Goal: Information Seeking & Learning: Check status

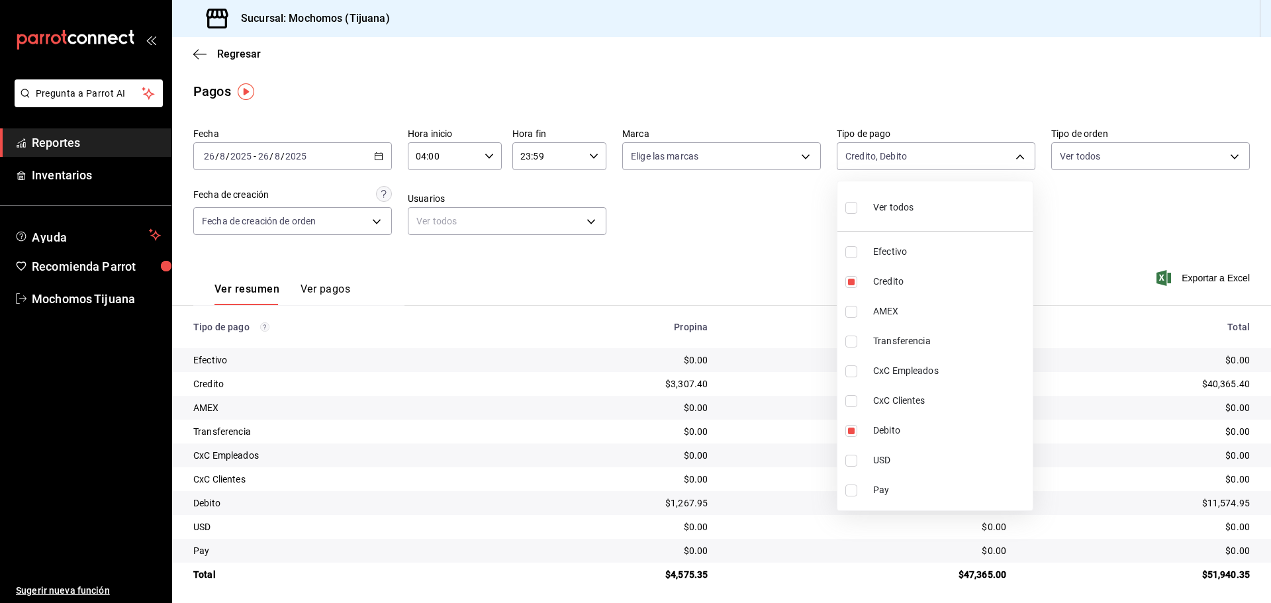
click at [203, 55] on div at bounding box center [635, 301] width 1271 height 603
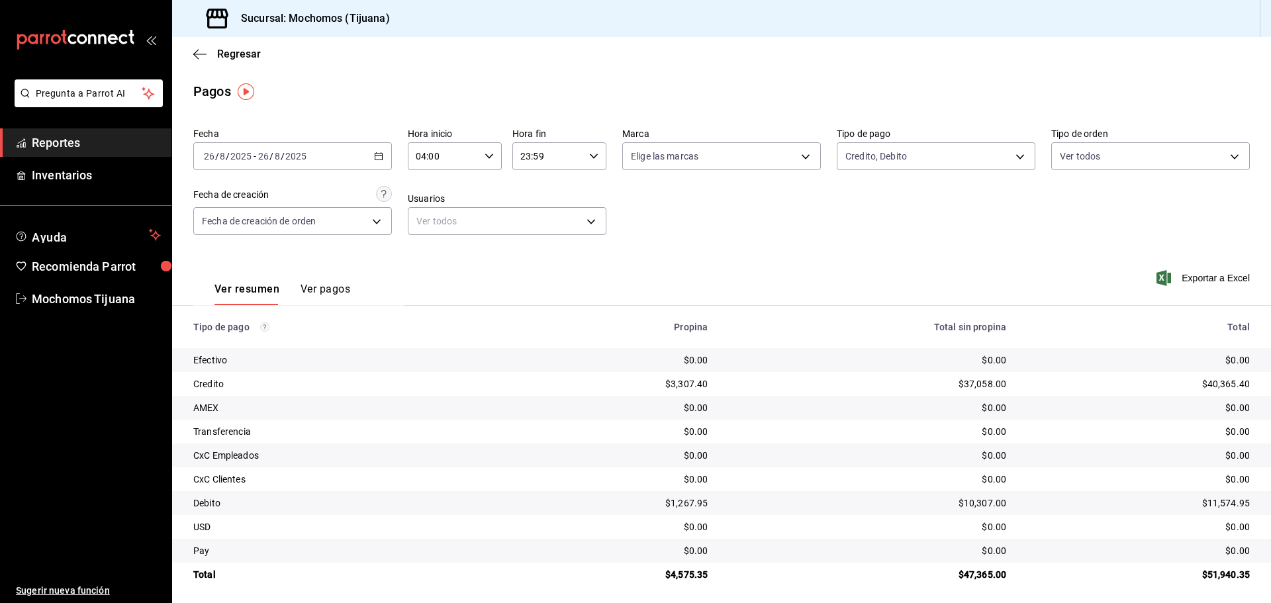
click at [203, 55] on icon "button" at bounding box center [199, 54] width 13 height 12
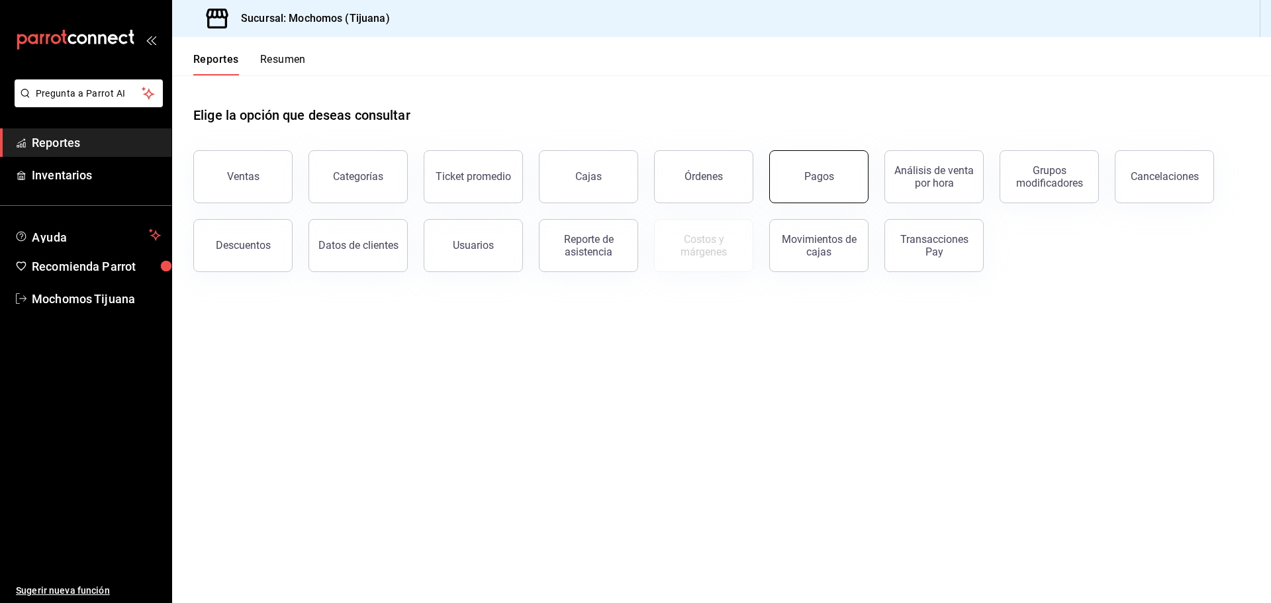
click at [818, 185] on button "Pagos" at bounding box center [818, 176] width 99 height 53
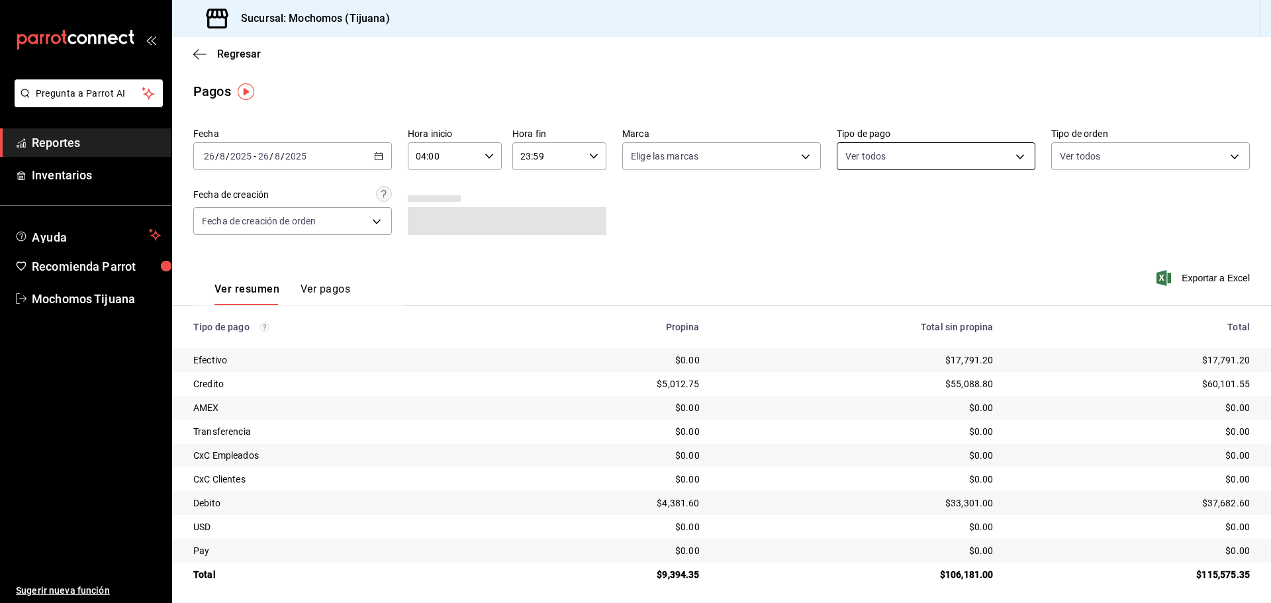
click at [1009, 158] on body "Pregunta a Parrot AI Reportes Inventarios Ayuda Recomienda Parrot Mochomos Tiju…" at bounding box center [635, 301] width 1271 height 603
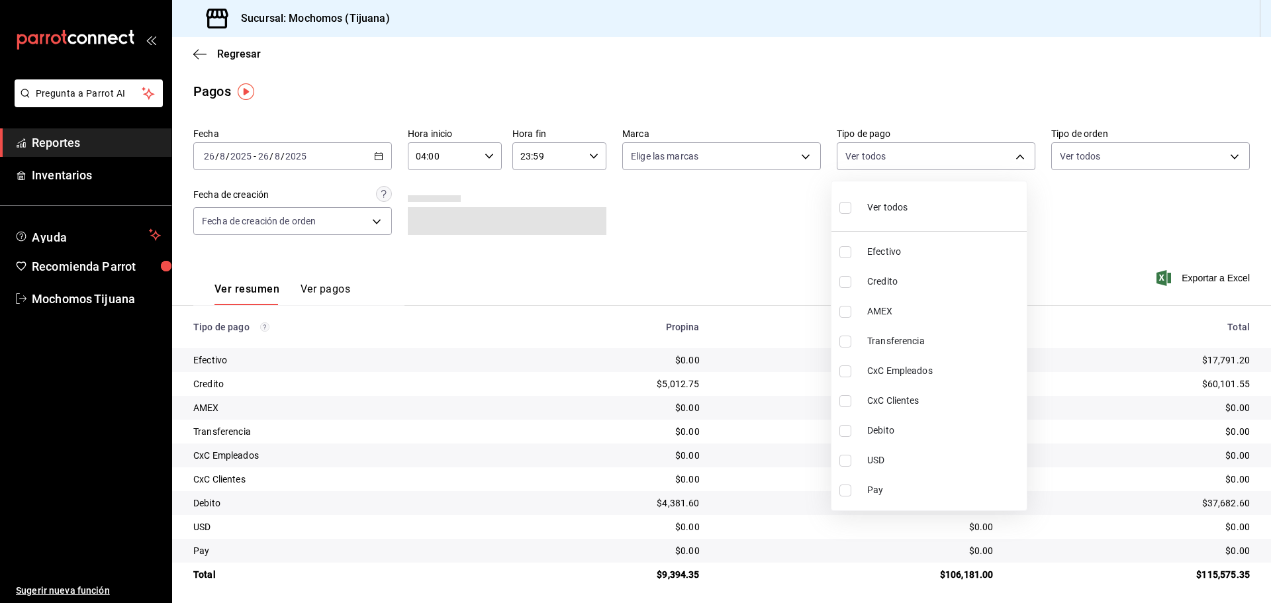
click at [971, 289] on li "Credito" at bounding box center [928, 282] width 195 height 30
type input "a27a072c-b141-4985-9f83-ae60dbe2196b"
checkbox input "true"
click at [990, 435] on span "Debito" at bounding box center [950, 431] width 154 height 14
type input "a27a072c-b141-4985-9f83-ae60dbe2196b,b7370aa5-450f-4a05-bab4-2784151f97fb"
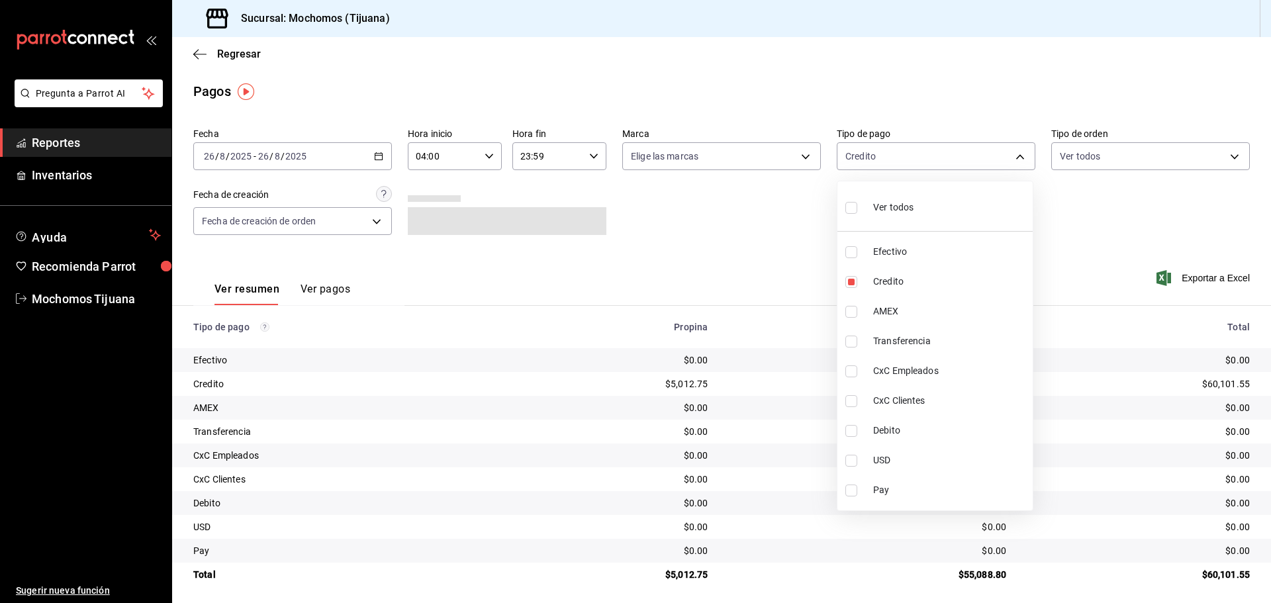
checkbox input "true"
